Goal: Find specific page/section: Find specific page/section

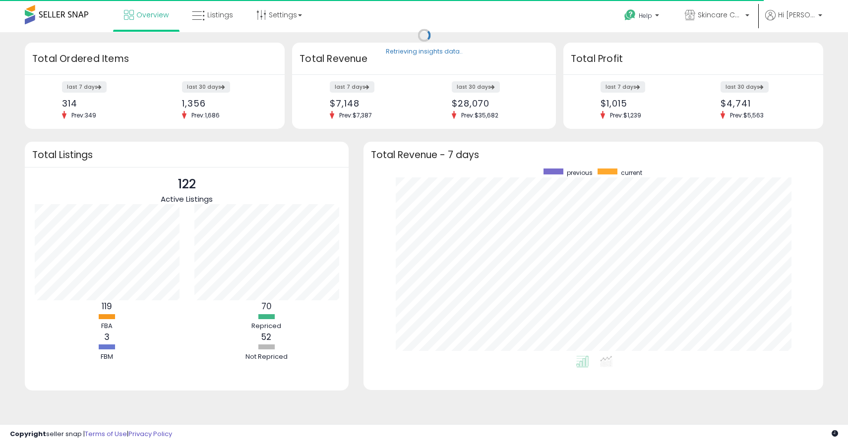
scroll to position [187, 440]
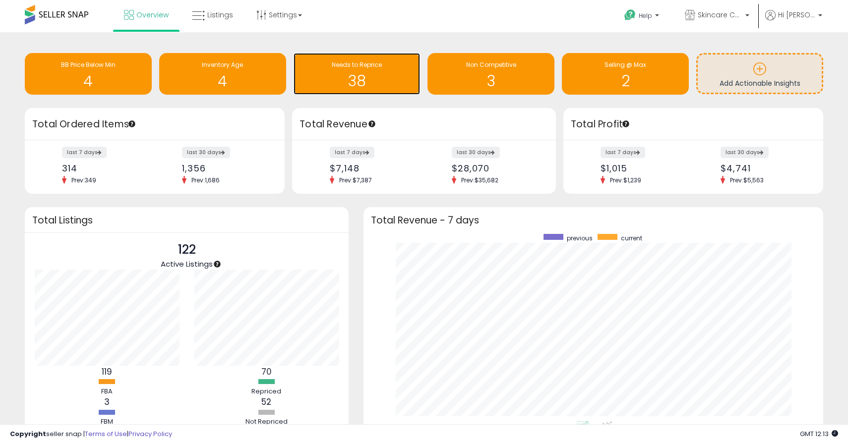
click at [340, 71] on div "38" at bounding box center [357, 75] width 117 height 29
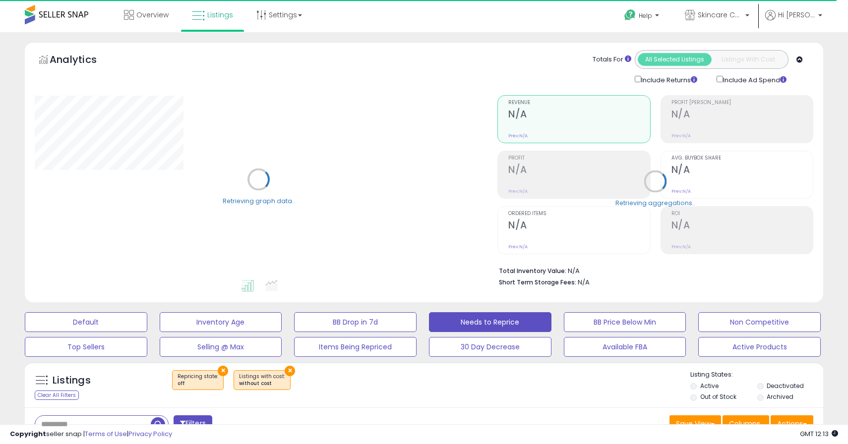
select select "**"
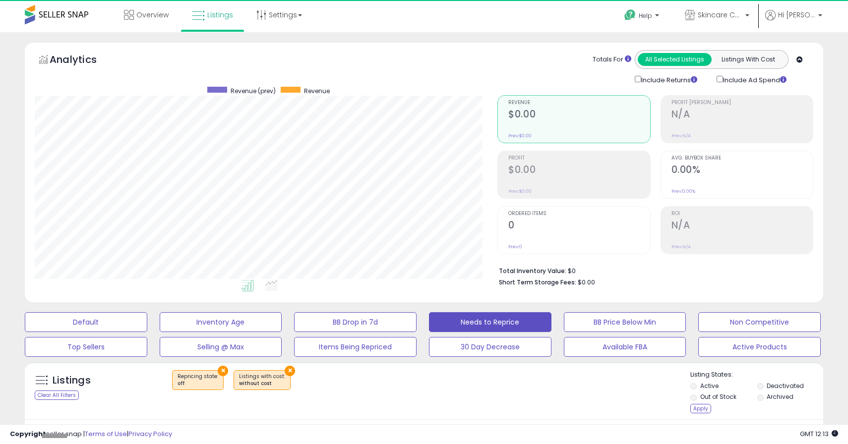
scroll to position [203, 463]
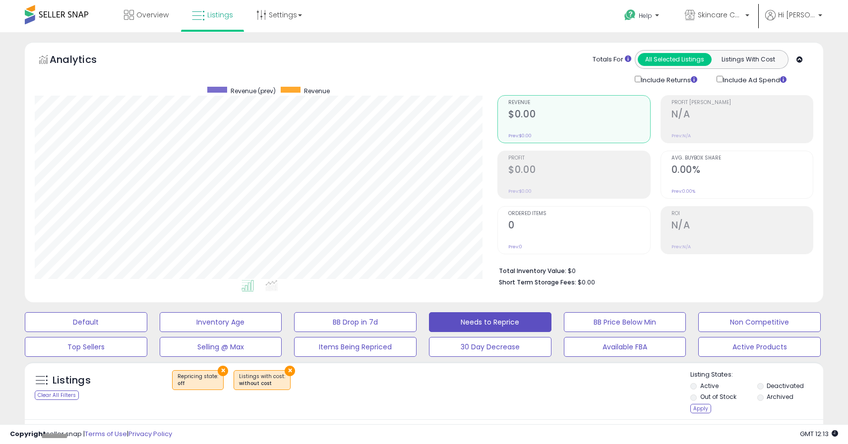
click at [764, 398] on li "Archived" at bounding box center [789, 398] width 65 height 11
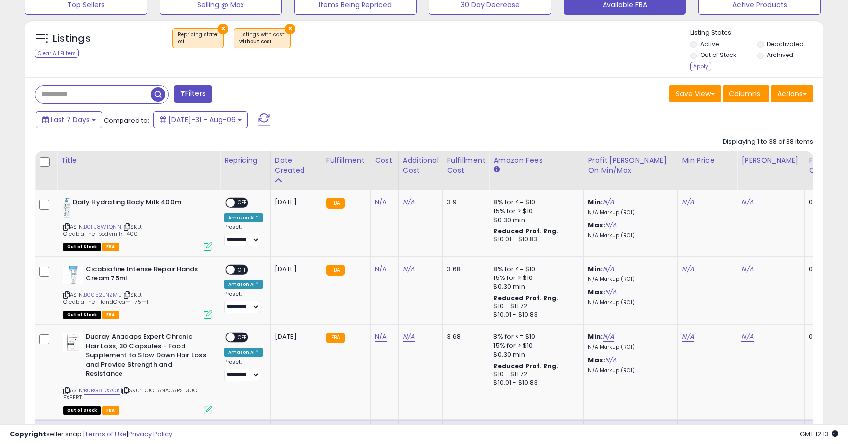
scroll to position [262, 0]
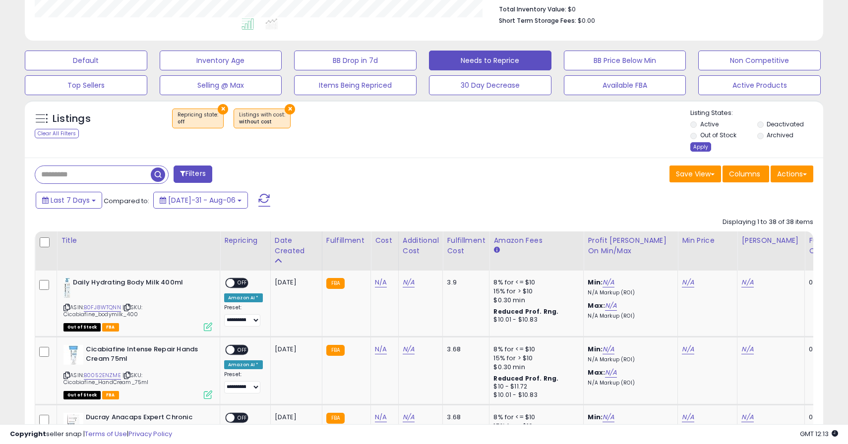
click at [701, 147] on div "Apply" at bounding box center [700, 146] width 21 height 9
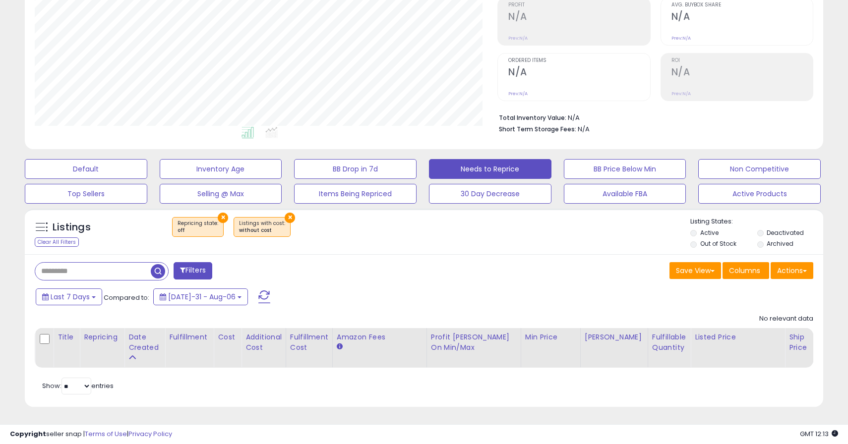
scroll to position [203, 463]
